Goal: Register for event/course

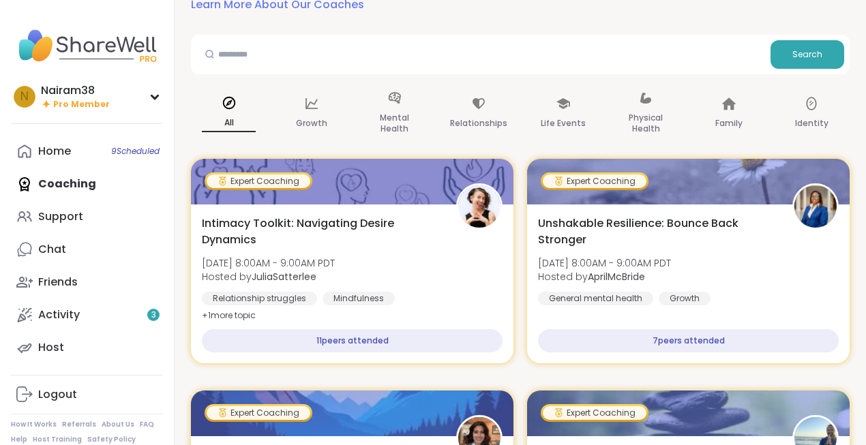
click at [83, 186] on div "Home 9 Scheduled Coaching Support Chat Friends Activity 3 Host" at bounding box center [87, 249] width 152 height 229
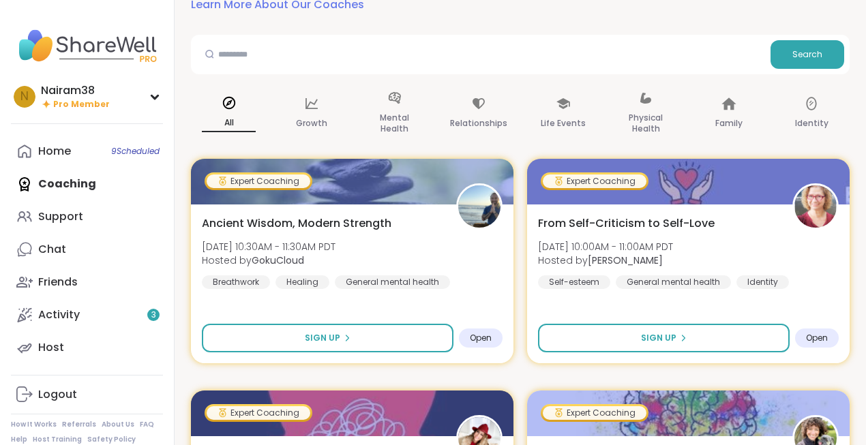
click at [74, 185] on div "Home 9 Scheduled Coaching Support Chat Friends Activity 3 Host" at bounding box center [87, 249] width 152 height 229
click at [85, 149] on link "Home 9 Scheduled" at bounding box center [87, 151] width 152 height 33
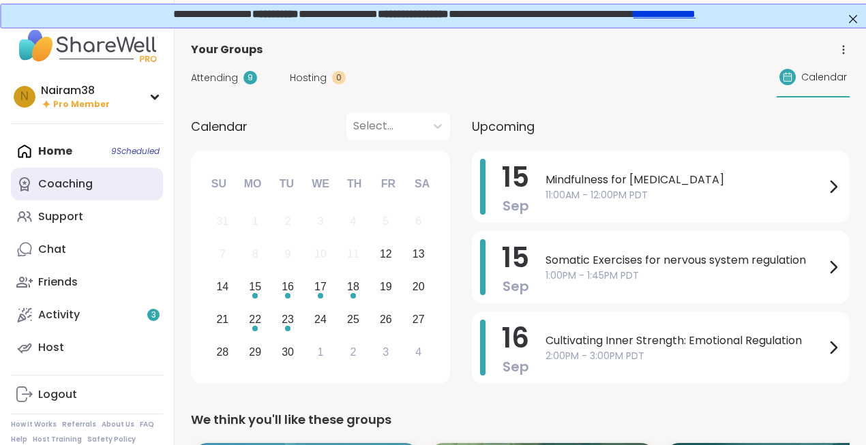
click at [72, 185] on div "Coaching" at bounding box center [65, 184] width 55 height 15
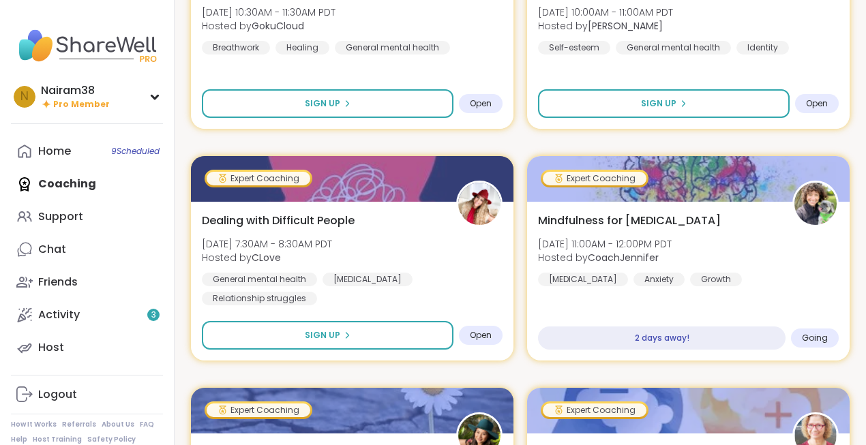
scroll to position [178, 0]
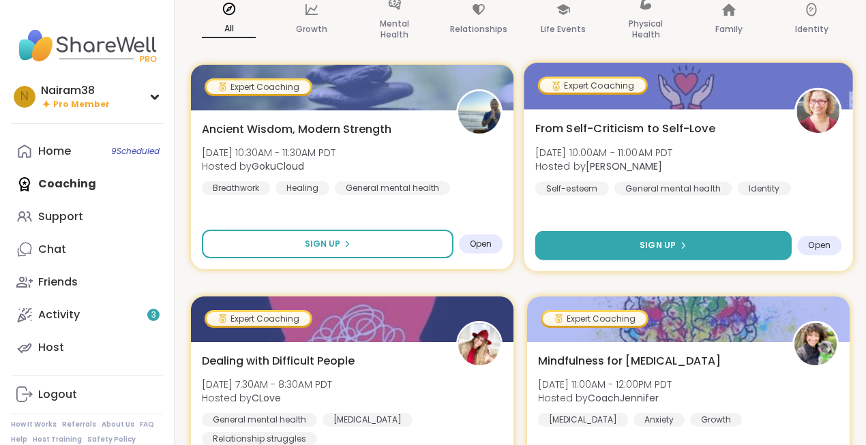
click at [703, 253] on button "Sign Up" at bounding box center [663, 245] width 256 height 29
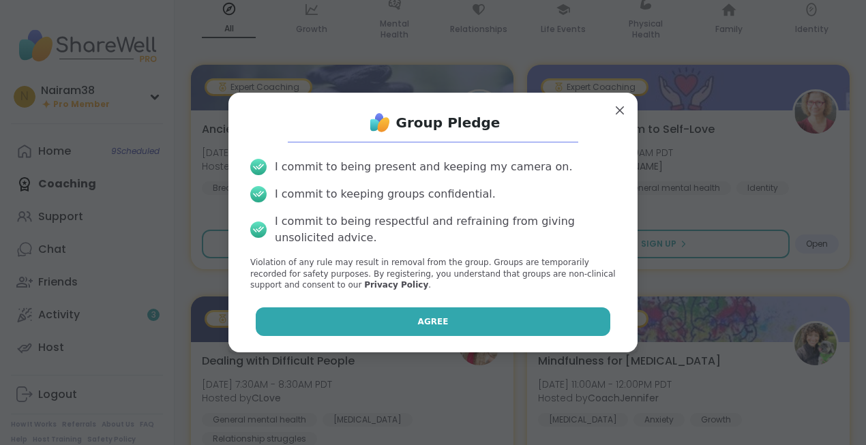
click at [480, 323] on button "Agree" at bounding box center [433, 322] width 355 height 29
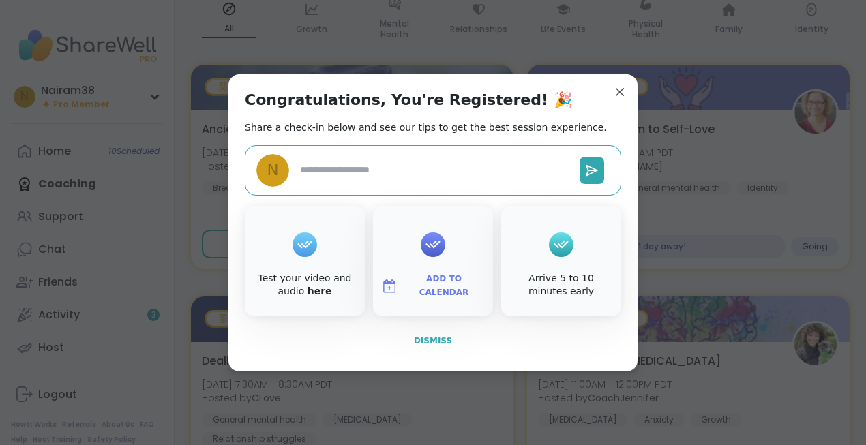
click at [440, 342] on span "Dismiss" at bounding box center [433, 341] width 38 height 10
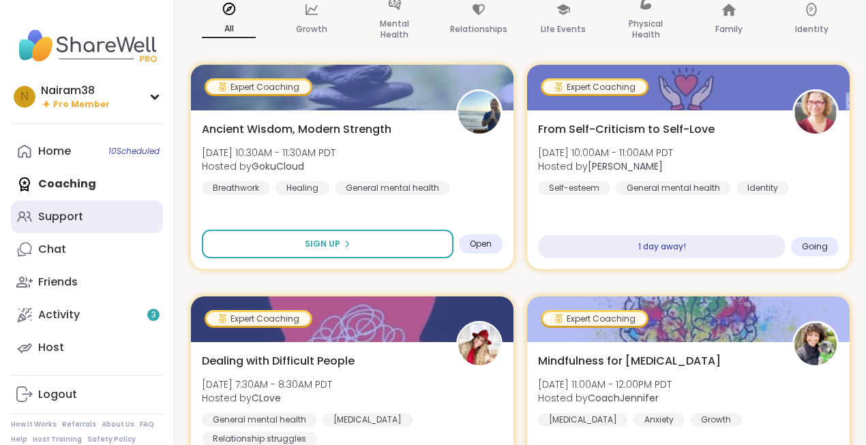
click at [76, 214] on div "Support" at bounding box center [60, 216] width 45 height 15
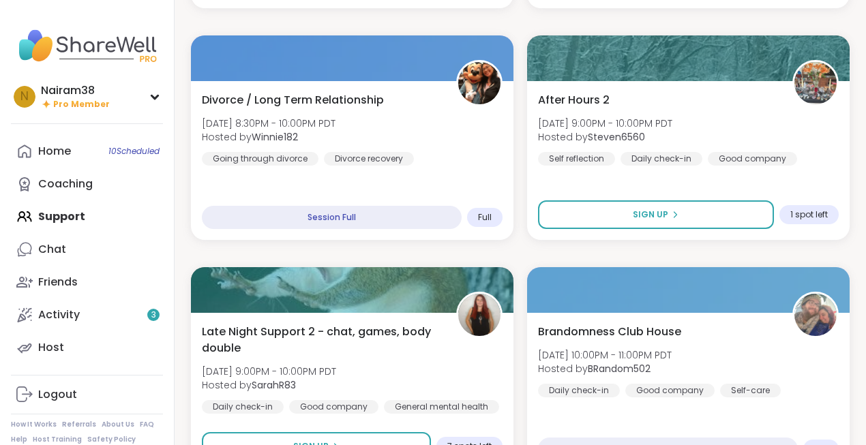
scroll to position [1114, 0]
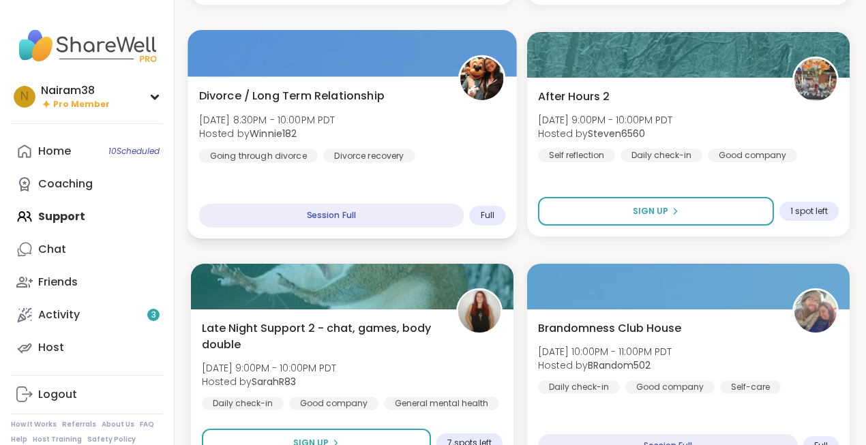
click at [441, 141] on div "Divorce / Long Term Relationship [DATE] 8:30PM - 10:00PM PDT Hosted by Winnie18…" at bounding box center [352, 124] width 307 height 75
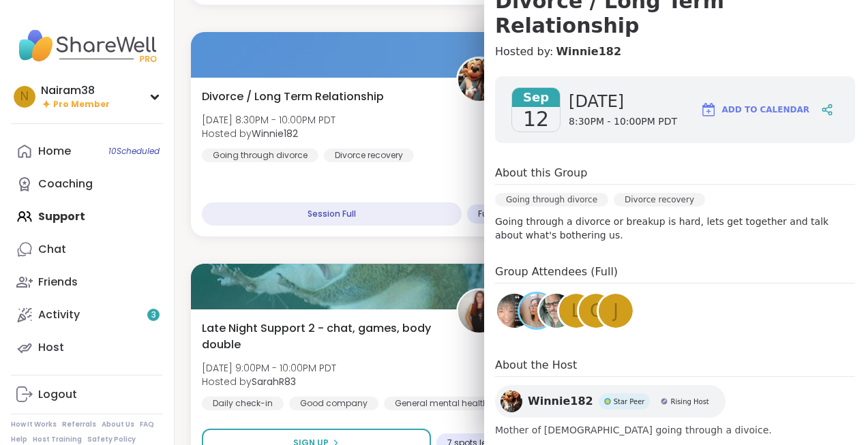
scroll to position [0, 0]
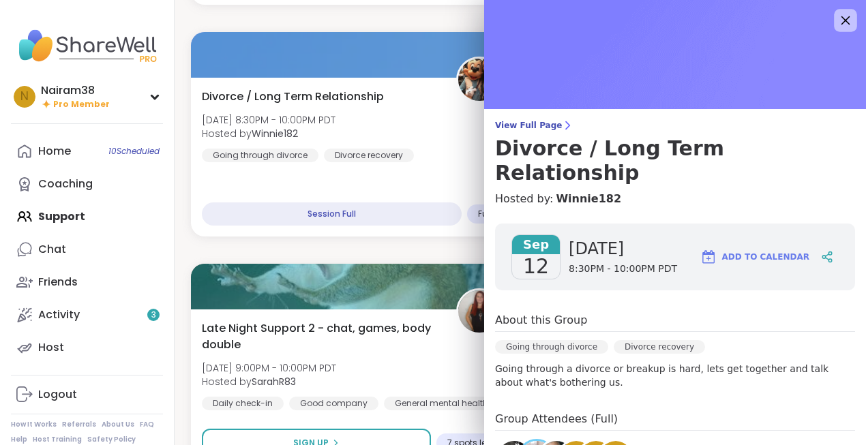
click at [849, 17] on icon at bounding box center [846, 20] width 9 height 9
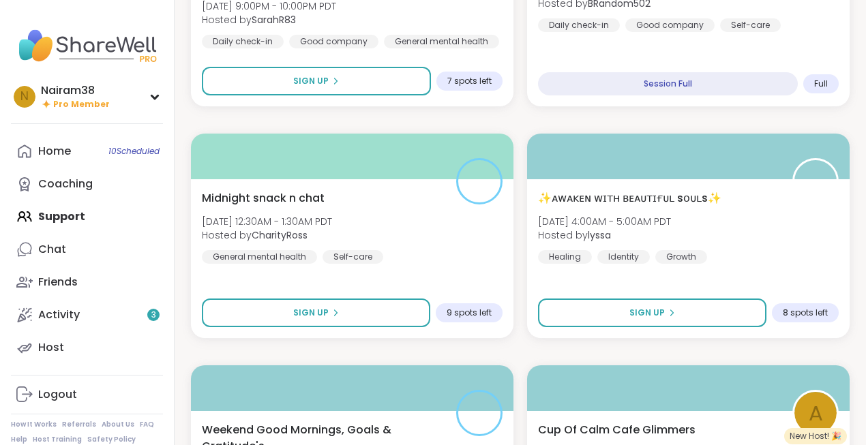
scroll to position [1478, 0]
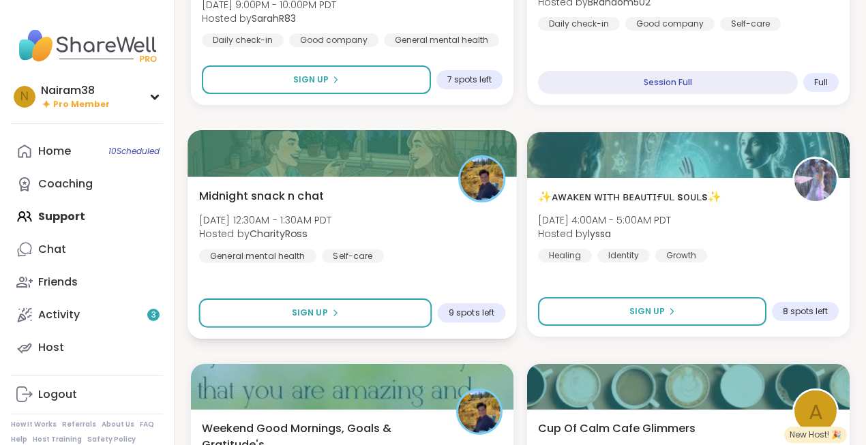
click at [429, 253] on div "Midnight snack n chat [DATE] 12:30AM - 1:30AM PDT Hosted by CharityRoss General…" at bounding box center [352, 225] width 307 height 75
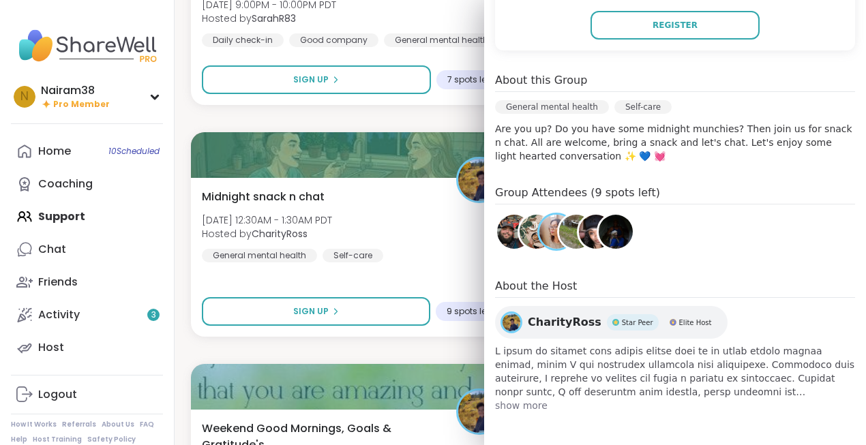
scroll to position [0, 0]
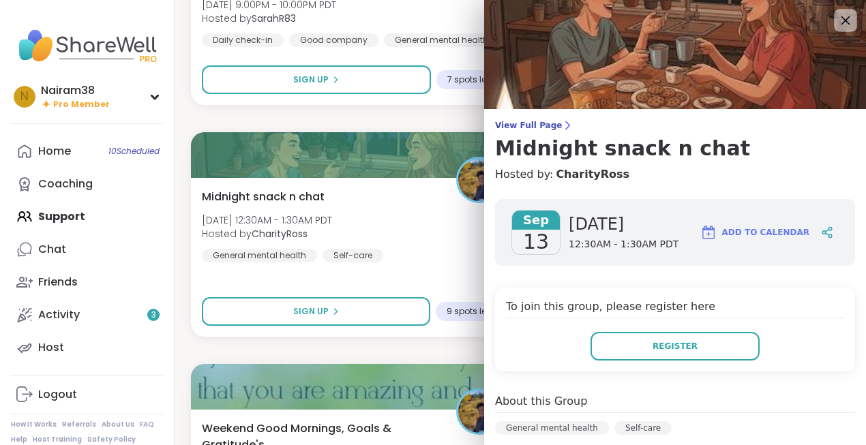
click at [848, 18] on icon at bounding box center [846, 20] width 9 height 9
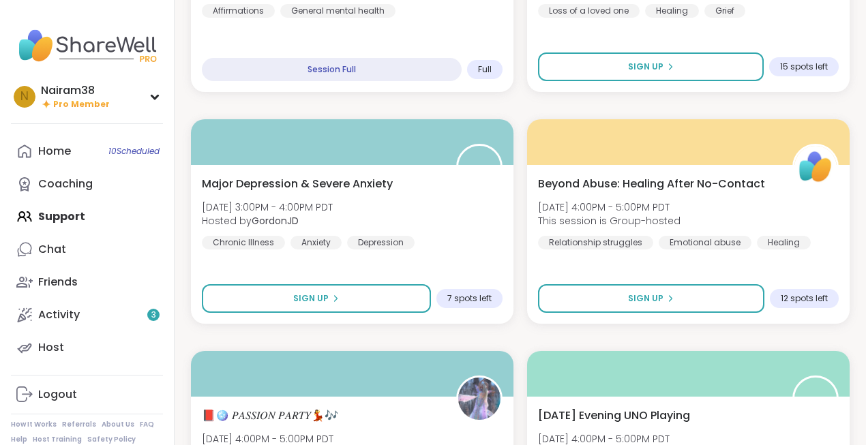
scroll to position [3812, 0]
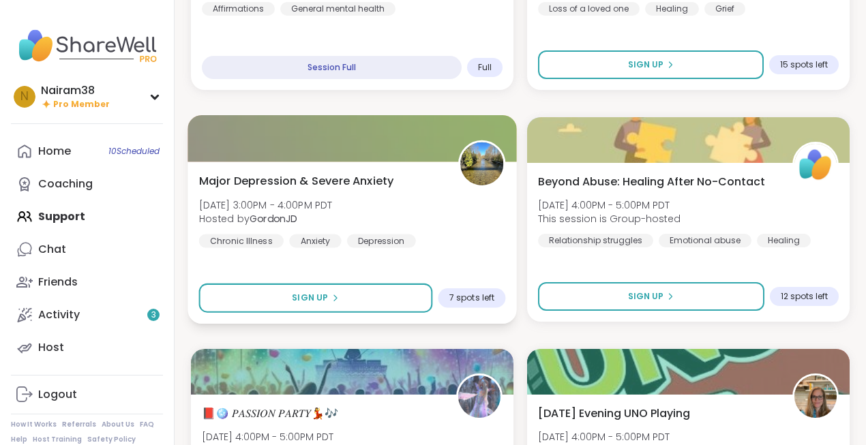
click at [446, 224] on div "Major [MEDICAL_DATA] & Severe Anxiety [DATE] 3:00PM - 4:00PM PDT Hosted by Gord…" at bounding box center [352, 210] width 307 height 75
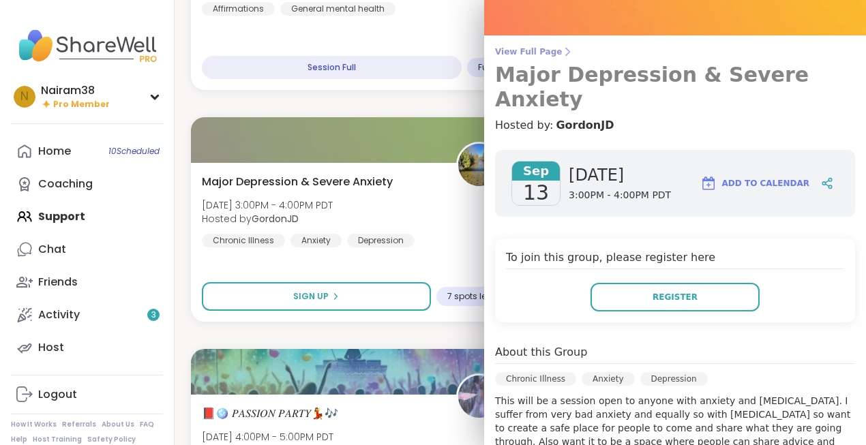
scroll to position [0, 0]
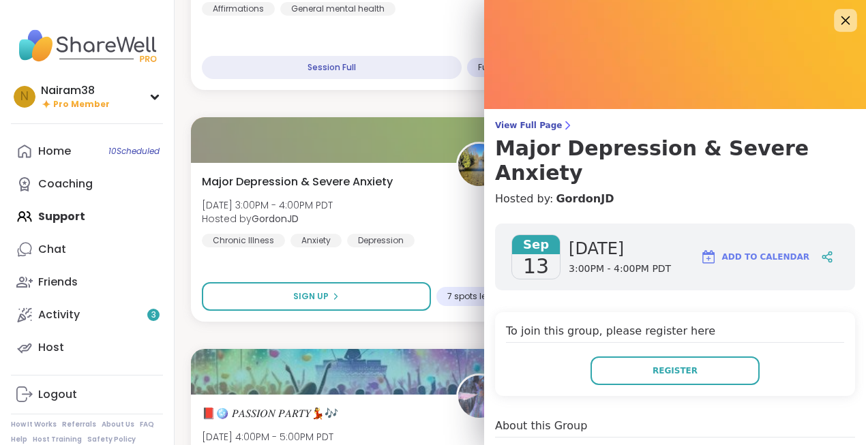
click at [845, 16] on icon at bounding box center [845, 20] width 17 height 17
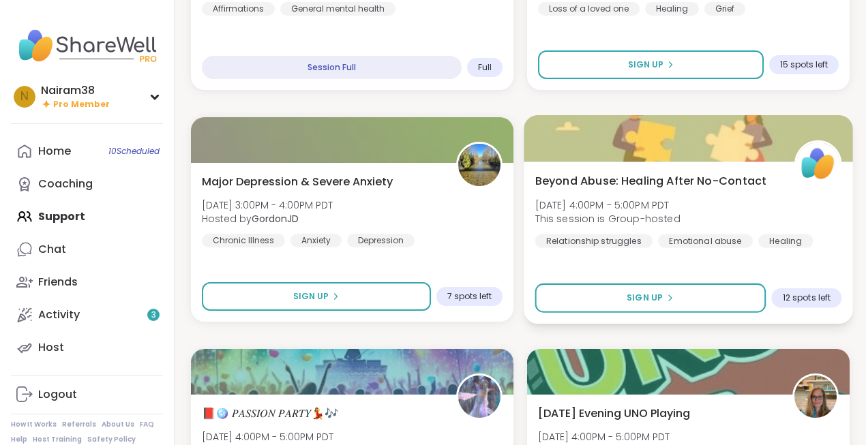
click at [744, 206] on div "Beyond Abuse: Healing After No-Contact [DATE] 4:00PM - 5:00PM PDT This session …" at bounding box center [688, 210] width 307 height 75
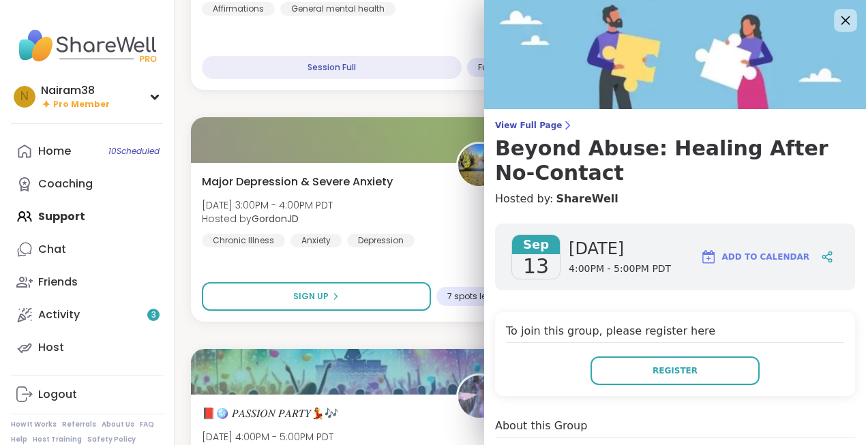
click at [847, 18] on icon at bounding box center [845, 20] width 17 height 17
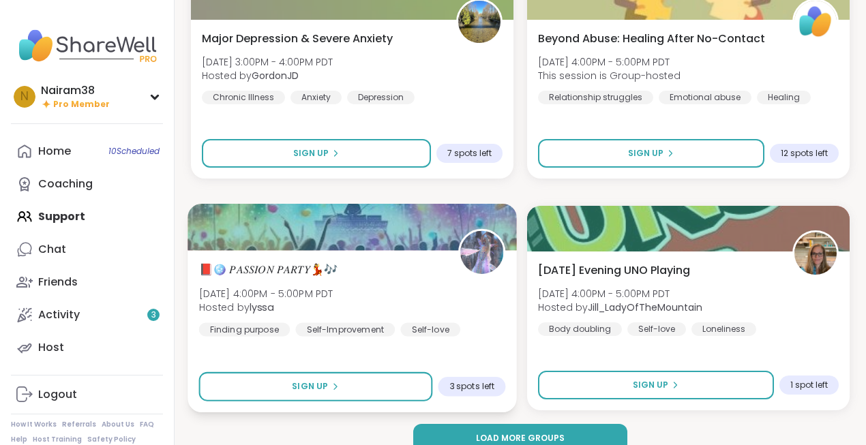
scroll to position [3976, 0]
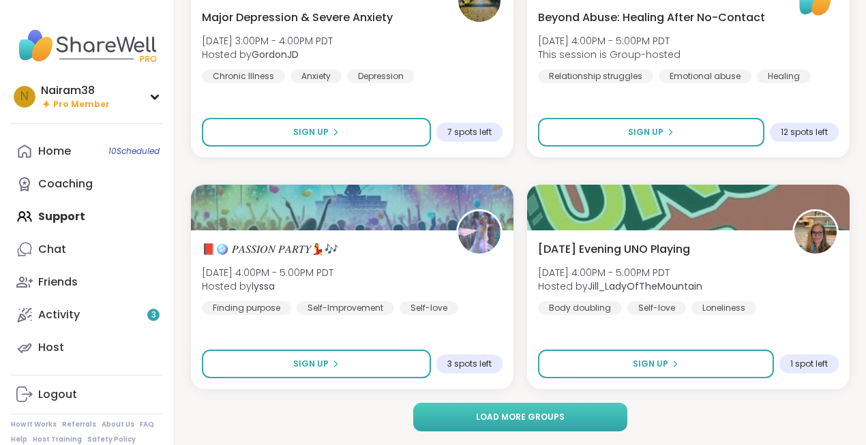
click at [505, 413] on span "Load more groups" at bounding box center [520, 417] width 89 height 12
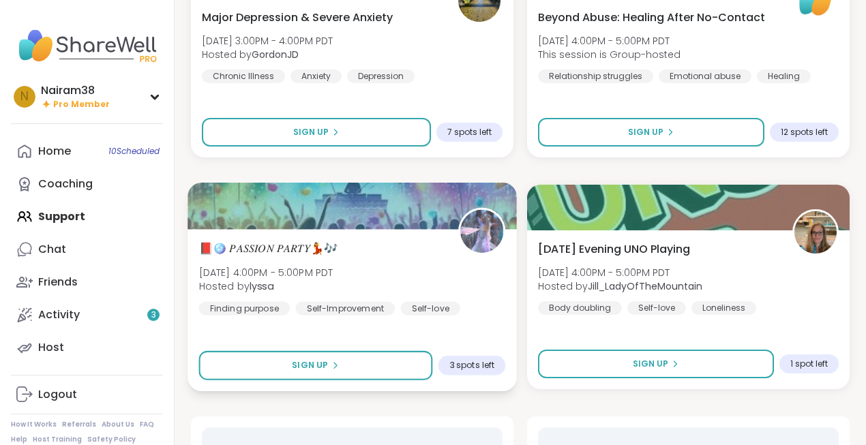
click at [381, 271] on div "📕🪩 𝑃𝐴𝑆𝑆𝐼𝑂𝑁 𝑃𝐴𝑅𝑇𝑌💃🎶 [DATE] 4:00PM - 5:00PM PDT Hosted by lyssa Finding purpose […" at bounding box center [352, 277] width 307 height 75
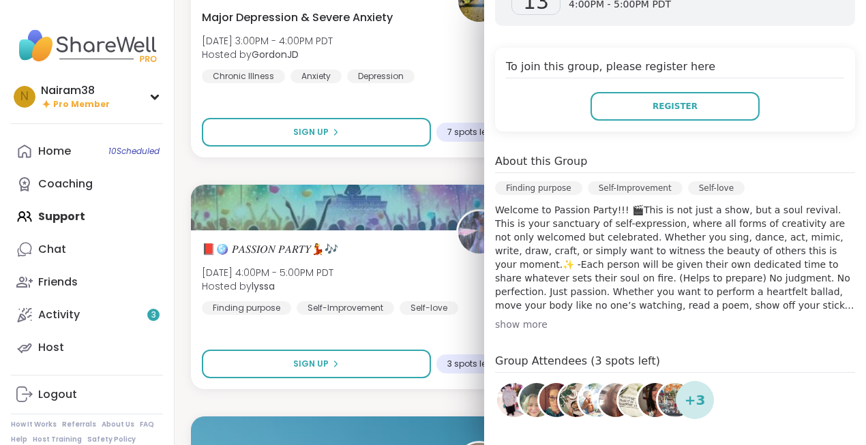
scroll to position [0, 0]
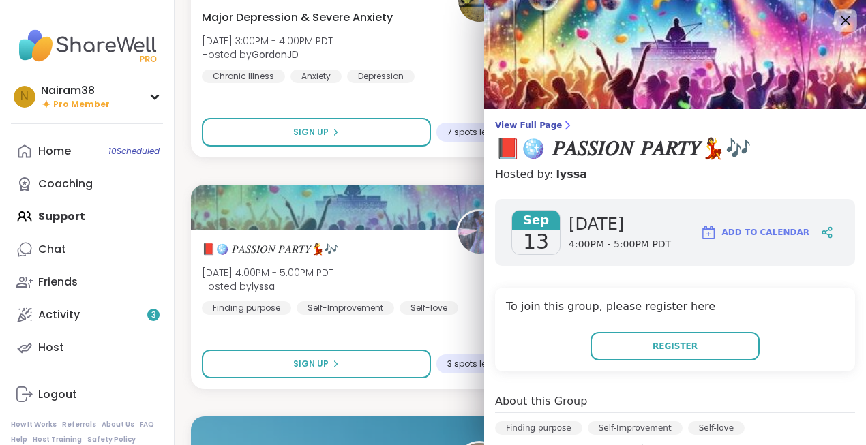
click at [847, 22] on icon at bounding box center [846, 20] width 9 height 9
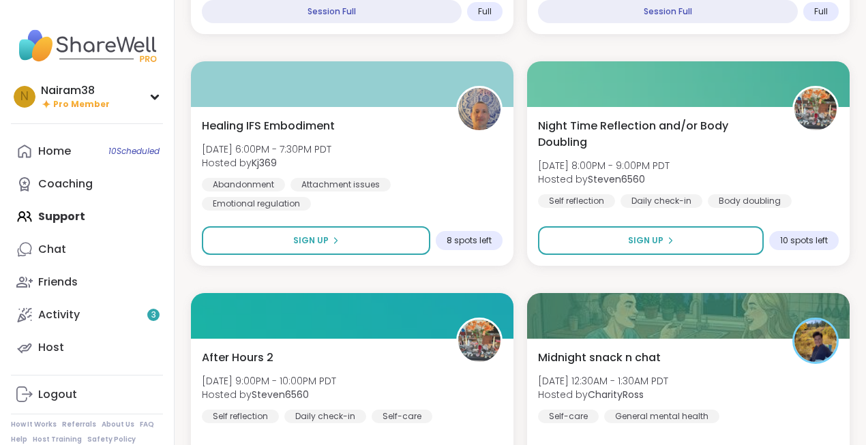
scroll to position [4830, 0]
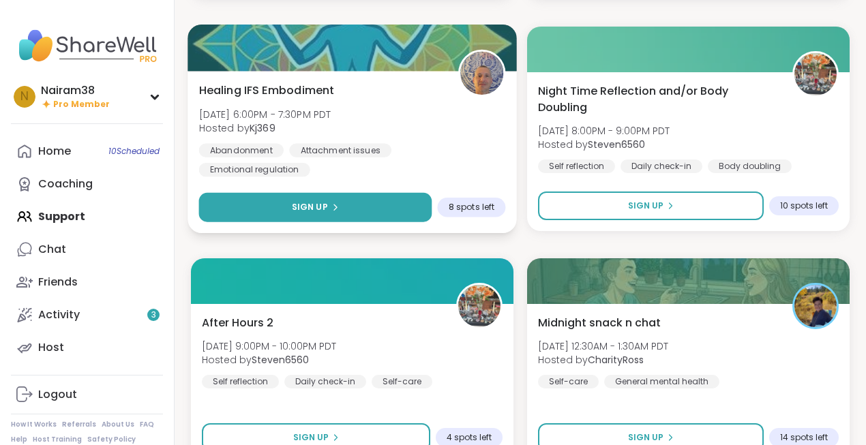
click at [364, 209] on button "Sign Up" at bounding box center [315, 207] width 233 height 29
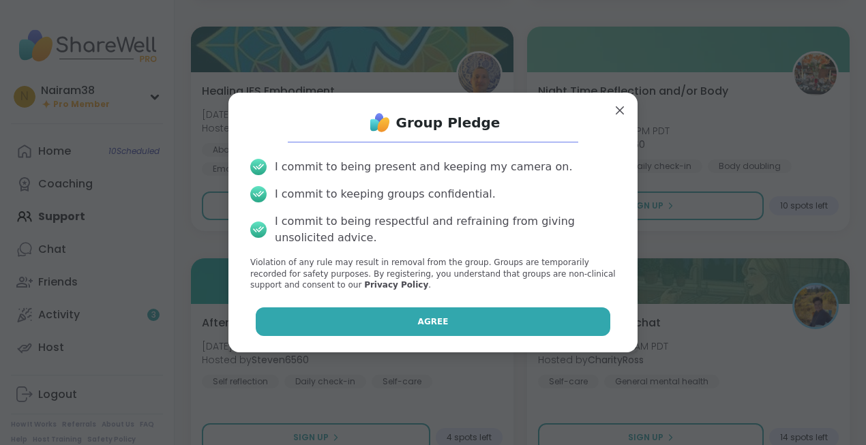
click at [443, 319] on span "Agree" at bounding box center [433, 322] width 31 height 12
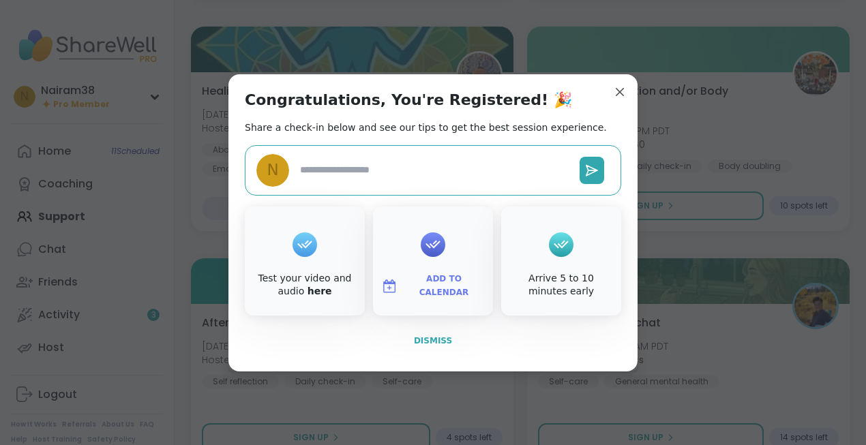
click at [429, 341] on span "Dismiss" at bounding box center [433, 341] width 38 height 10
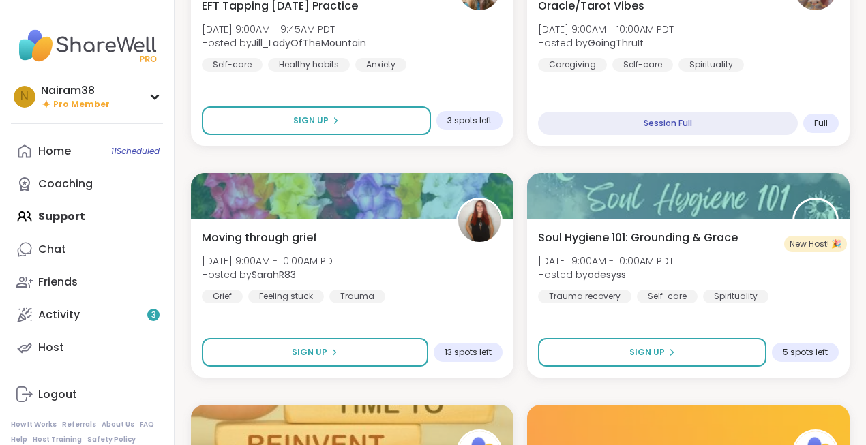
scroll to position [5844, 0]
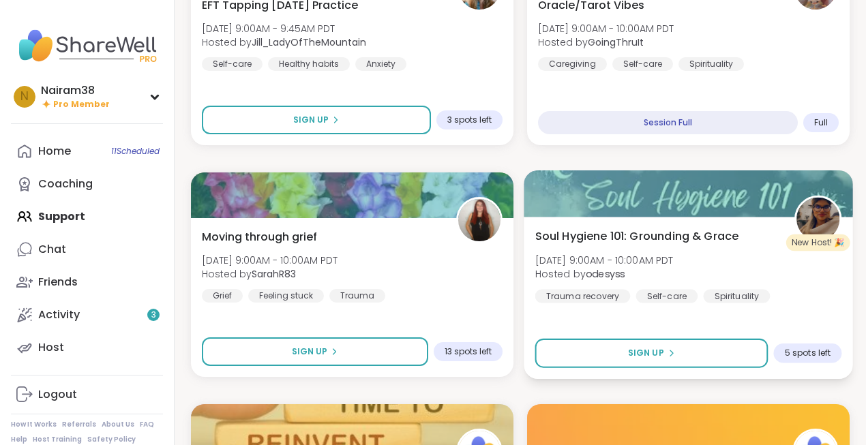
click at [793, 278] on div "Soul Hygiene 101: Grounding & [PERSON_NAME][DATE] 9:00AM - 10:00AM PDT Hosted b…" at bounding box center [688, 265] width 307 height 75
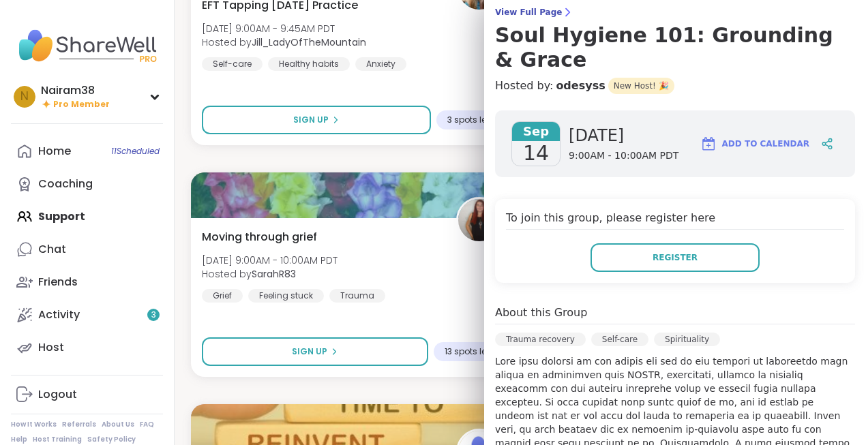
scroll to position [0, 0]
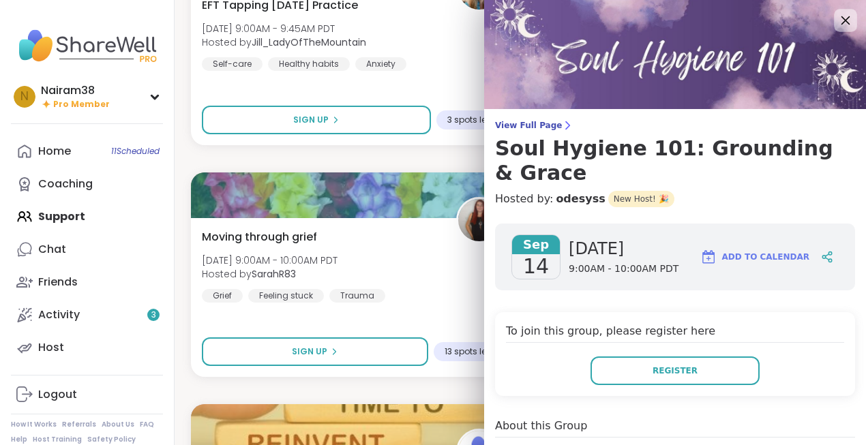
click at [843, 18] on icon at bounding box center [846, 20] width 9 height 9
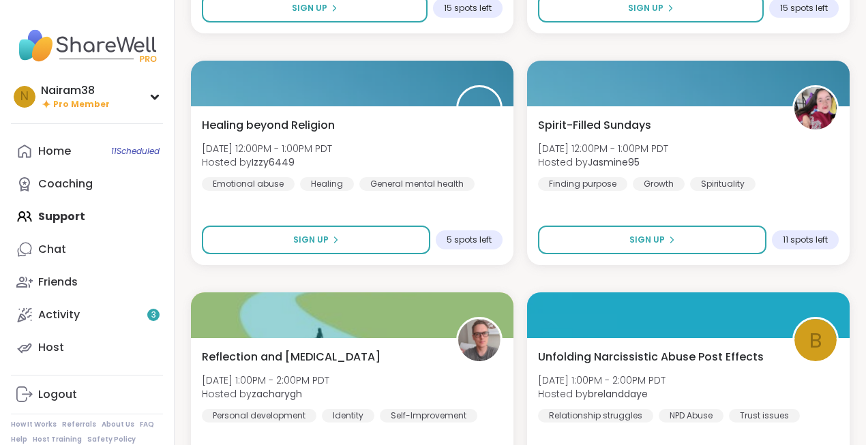
scroll to position [6885, 0]
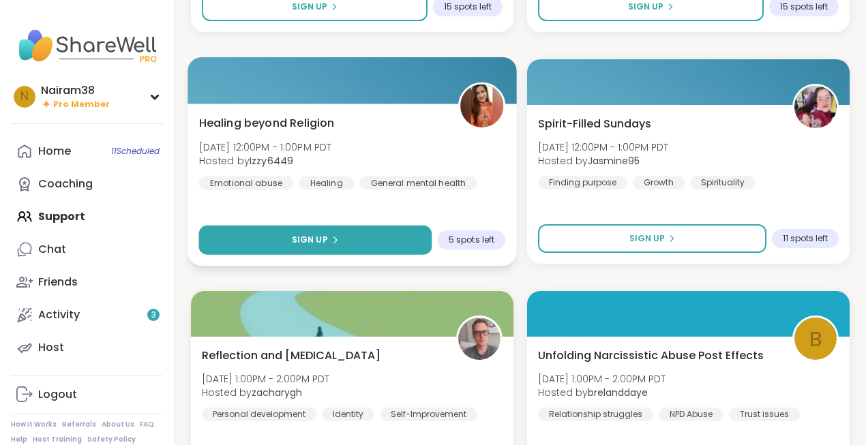
click at [355, 245] on button "Sign Up" at bounding box center [315, 240] width 233 height 29
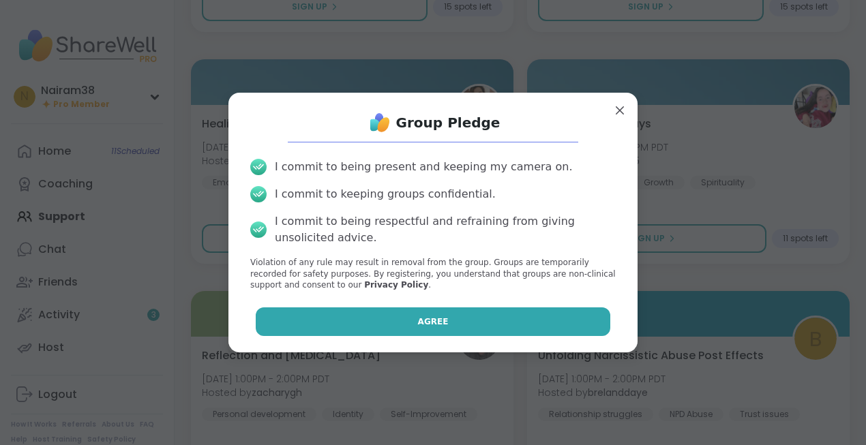
click at [410, 320] on button "Agree" at bounding box center [433, 322] width 355 height 29
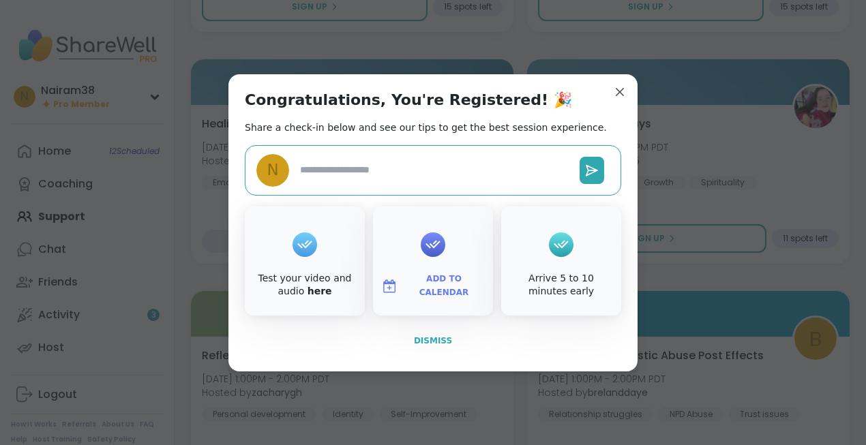
click at [433, 339] on span "Dismiss" at bounding box center [433, 341] width 38 height 10
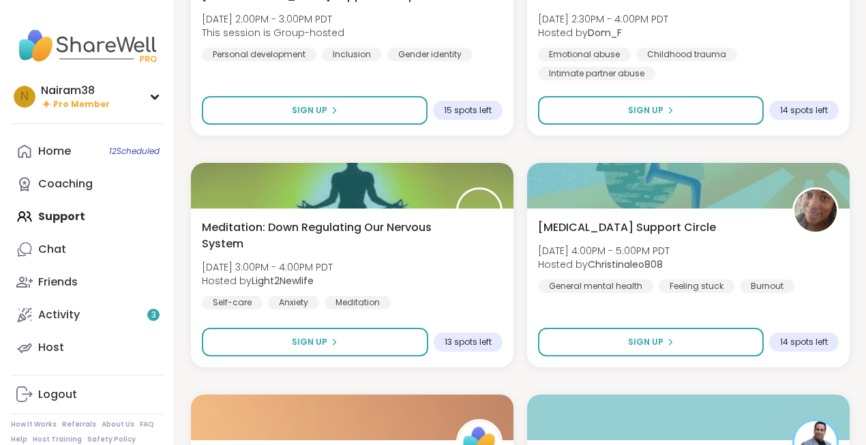
scroll to position [7813, 0]
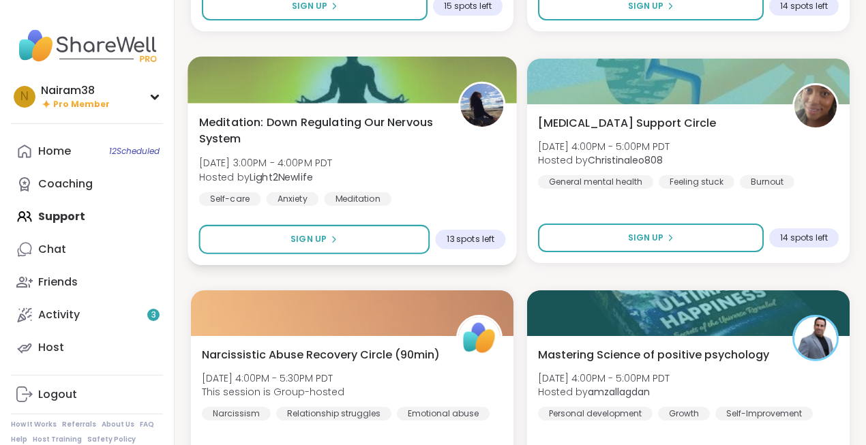
click at [433, 173] on div "Meditation: Down Regulating Our Nervous System [DATE] 3:00PM - 4:00PM PDT Hoste…" at bounding box center [352, 160] width 307 height 92
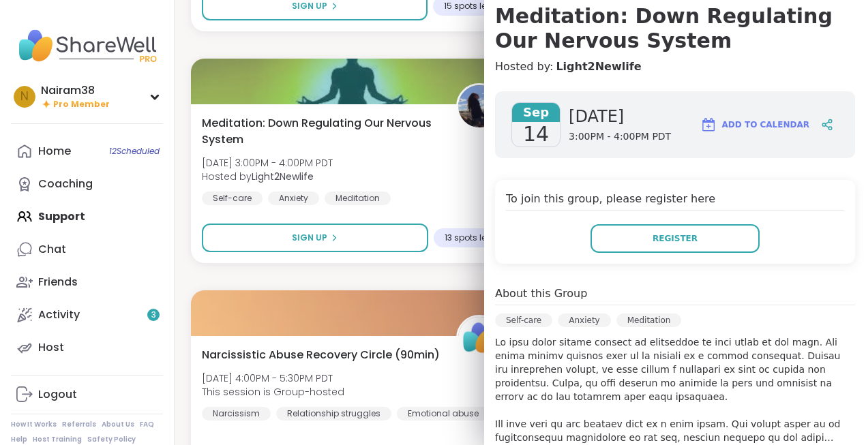
scroll to position [0, 0]
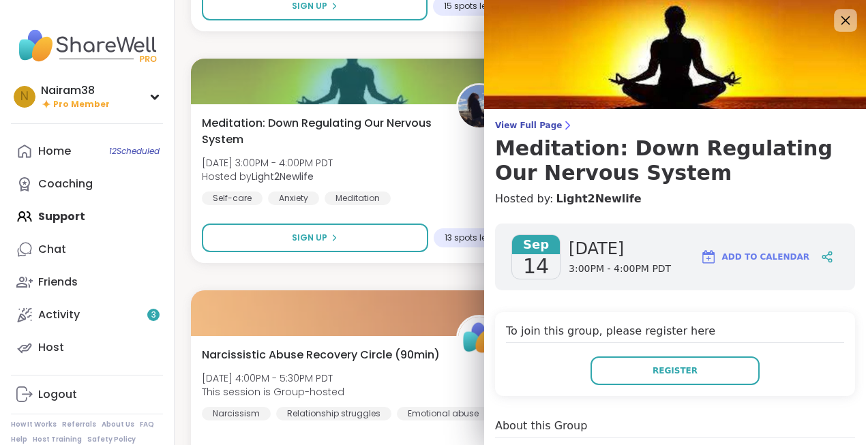
click at [847, 23] on icon at bounding box center [845, 20] width 17 height 17
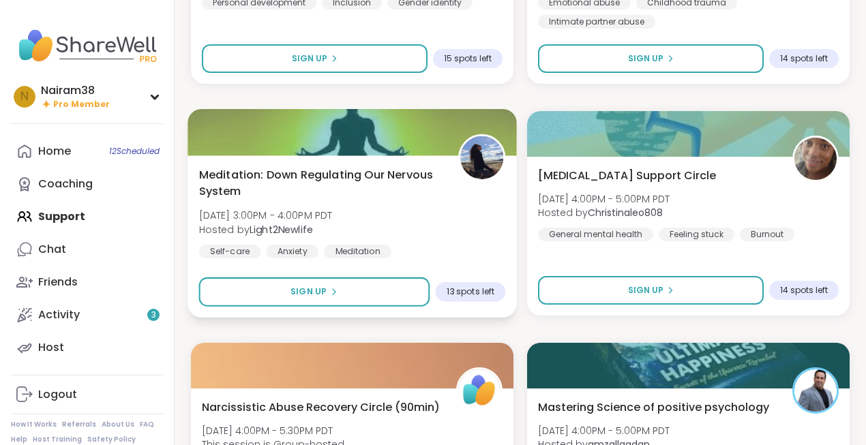
scroll to position [7759, 0]
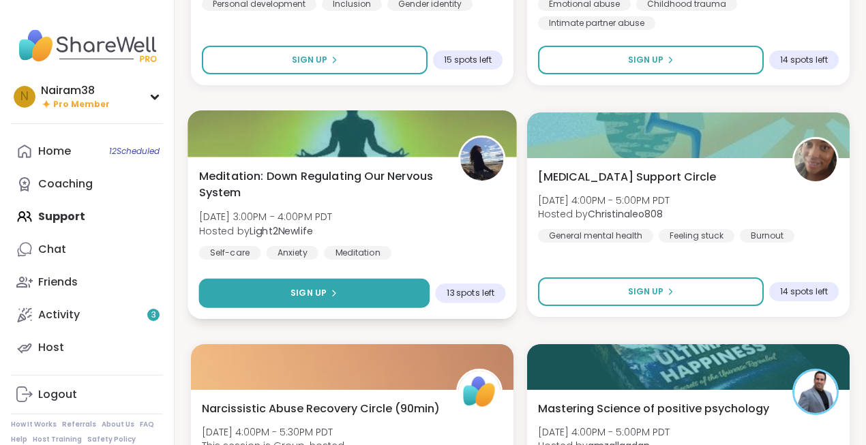
click at [325, 297] on div "Sign Up" at bounding box center [314, 293] width 47 height 12
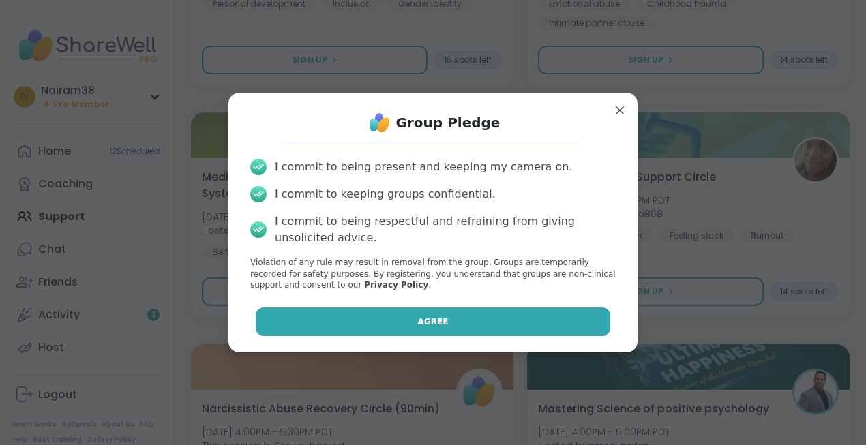
click at [450, 321] on button "Agree" at bounding box center [433, 322] width 355 height 29
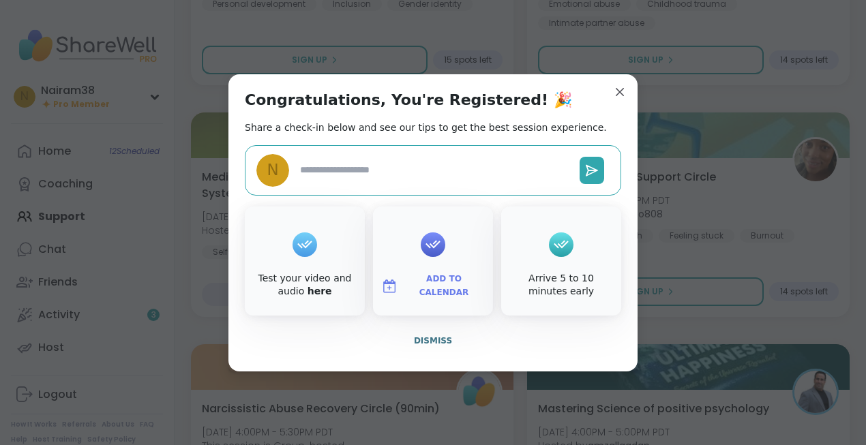
type textarea "*"
click at [437, 344] on span "Dismiss" at bounding box center [433, 341] width 38 height 10
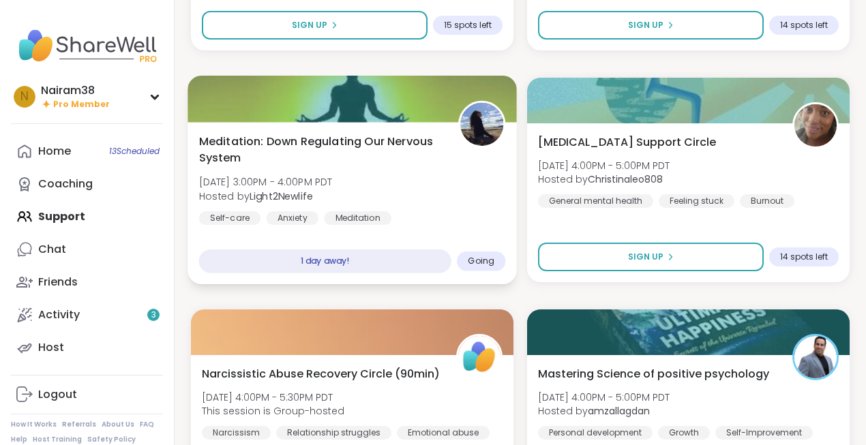
scroll to position [7796, 0]
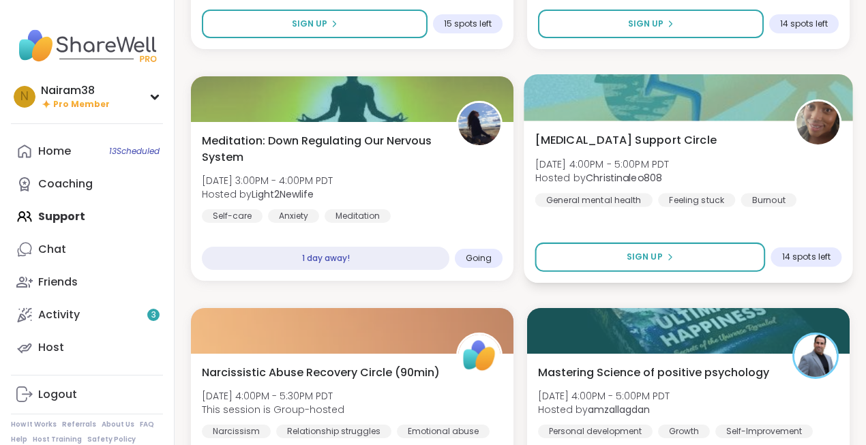
click at [705, 171] on div "[MEDICAL_DATA] Support Circle [DATE] 4:00PM - 5:00PM PDT Hosted by Christinaleo…" at bounding box center [688, 169] width 307 height 75
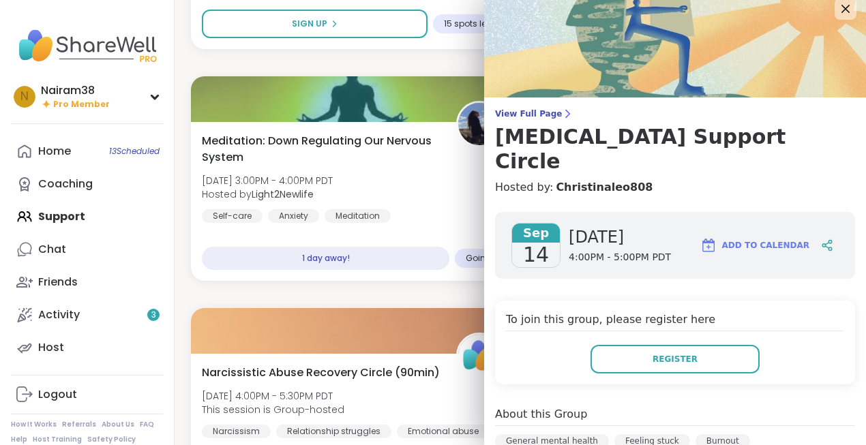
scroll to position [0, 0]
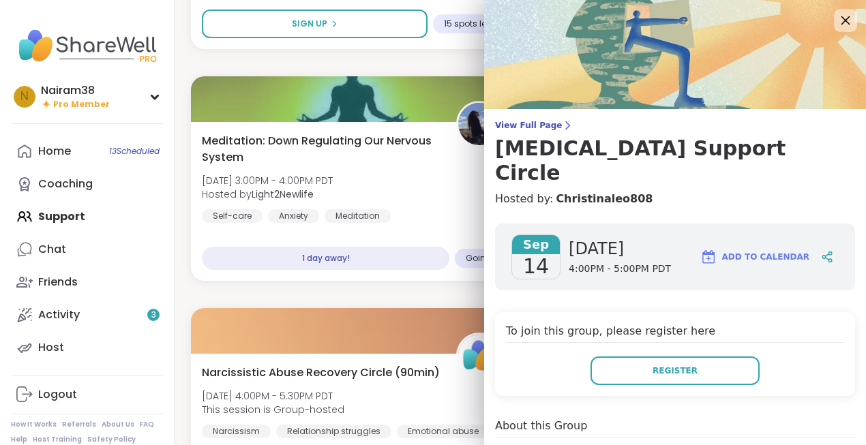
click at [844, 23] on icon at bounding box center [845, 20] width 17 height 17
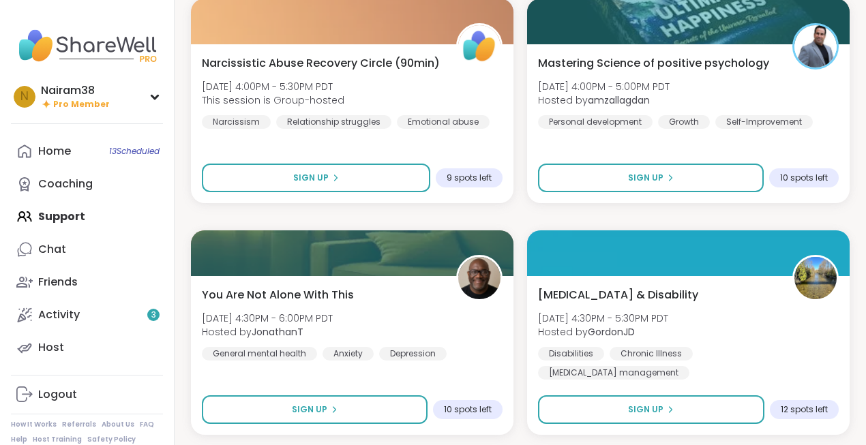
scroll to position [8151, 0]
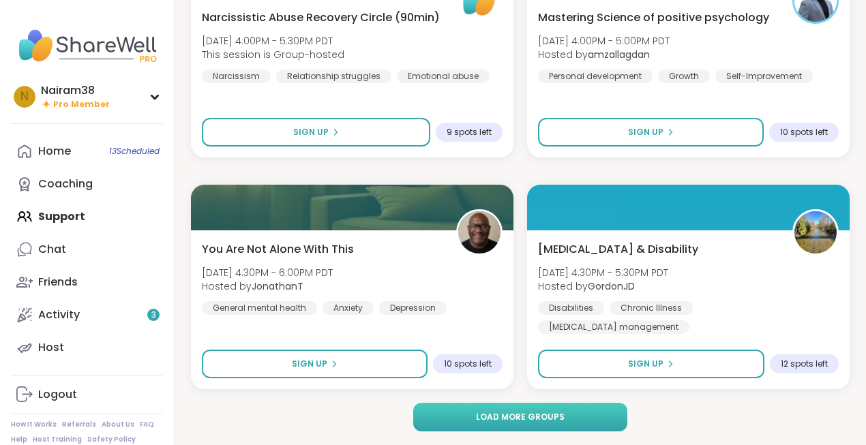
click at [518, 417] on span "Load more groups" at bounding box center [520, 417] width 89 height 12
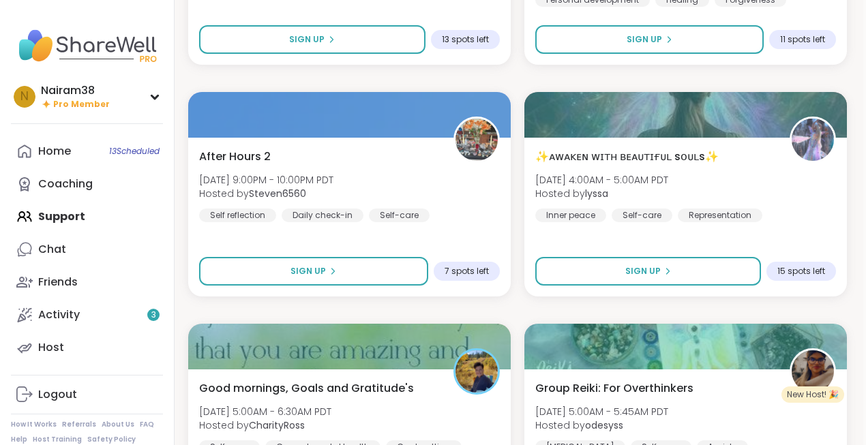
scroll to position [9633, 3]
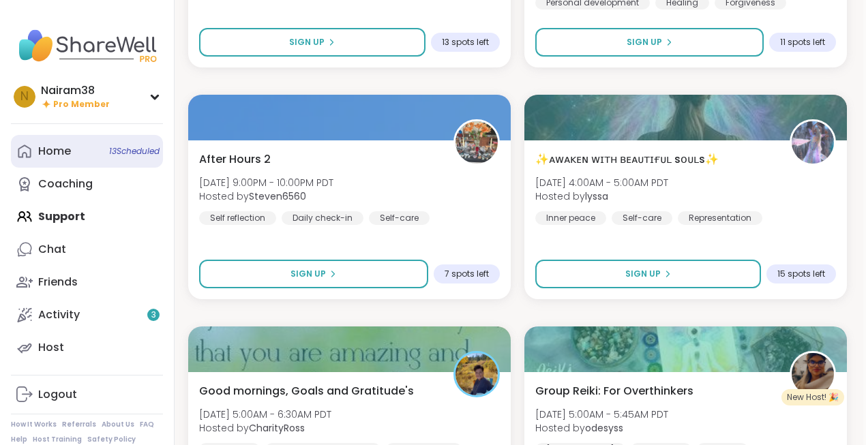
click at [58, 155] on div "Home 13 Scheduled" at bounding box center [54, 151] width 33 height 15
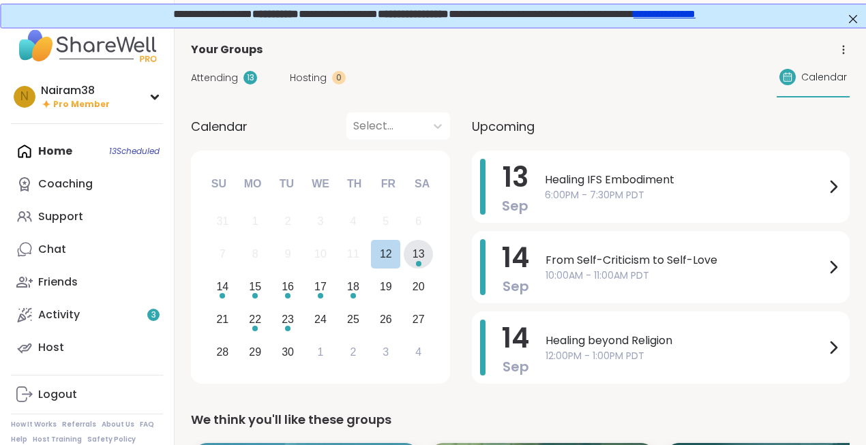
click at [419, 254] on div "13" at bounding box center [419, 254] width 12 height 18
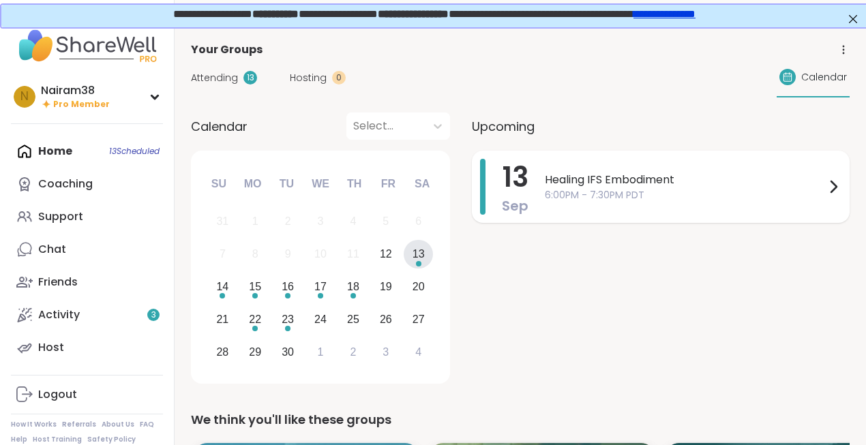
click at [611, 194] on span "6:00PM - 7:30PM PDT" at bounding box center [685, 195] width 280 height 14
